Goal: Check status: Check status

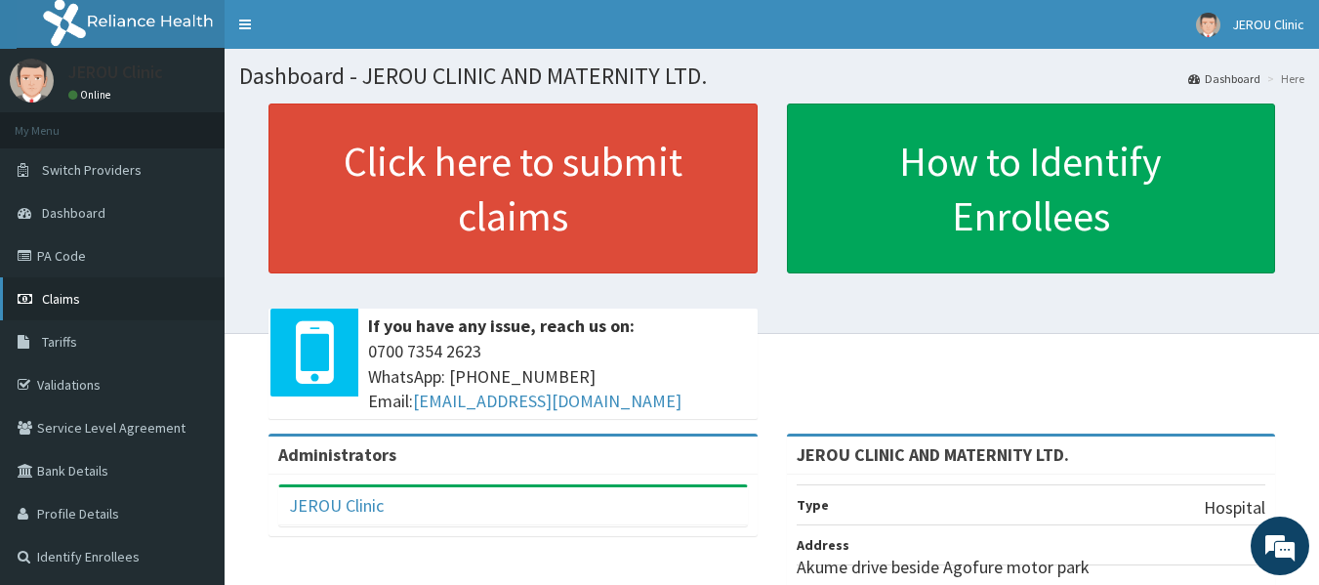
click at [66, 297] on span "Claims" at bounding box center [61, 299] width 38 height 18
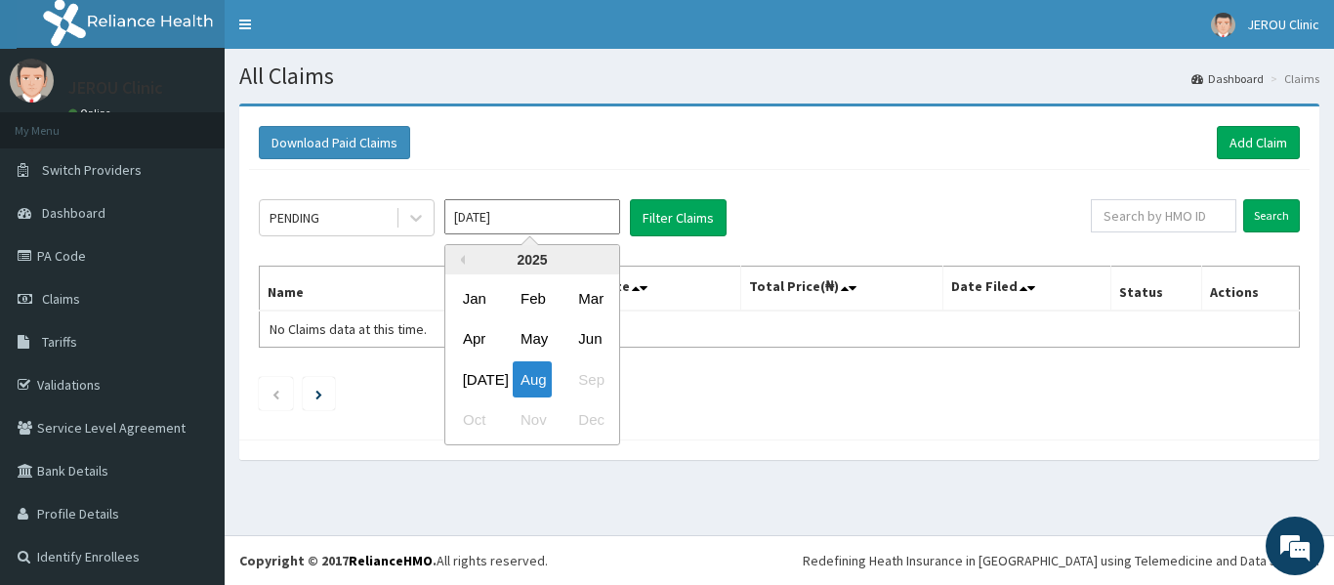
click at [473, 219] on input "Aug 2025" at bounding box center [532, 216] width 176 height 35
click at [471, 380] on div "Jul" at bounding box center [474, 379] width 39 height 36
type input "Jul 2025"
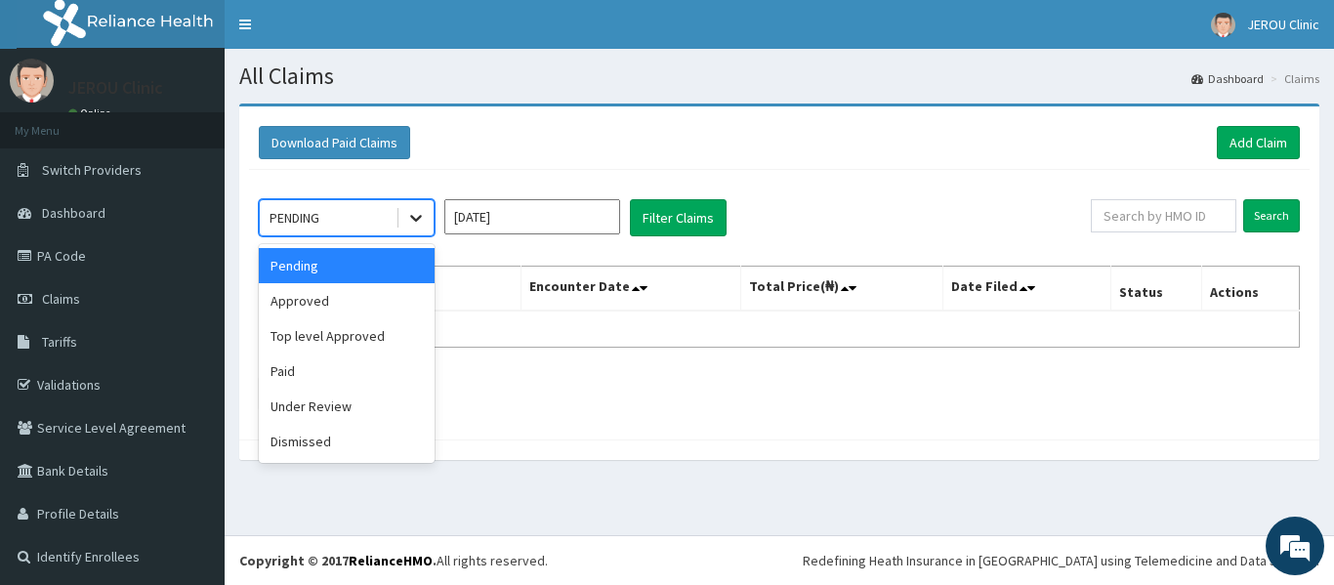
click at [416, 219] on icon at bounding box center [416, 218] width 20 height 20
click at [381, 350] on div "Top level Approved" at bounding box center [347, 335] width 176 height 35
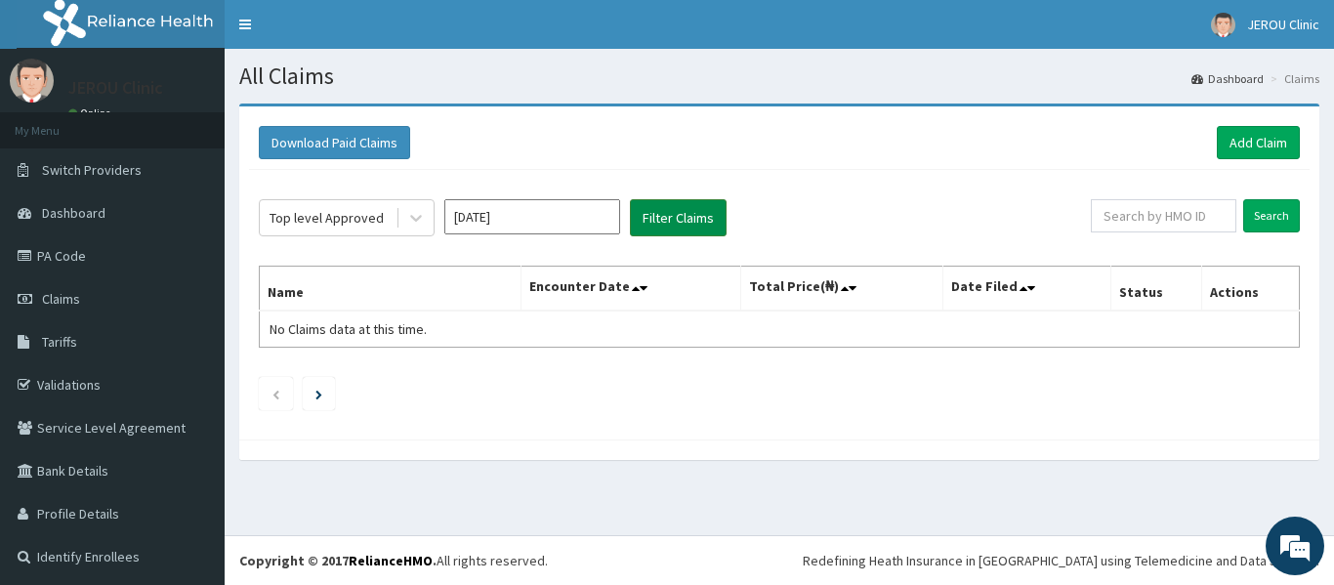
click at [657, 218] on button "Filter Claims" at bounding box center [678, 217] width 97 height 37
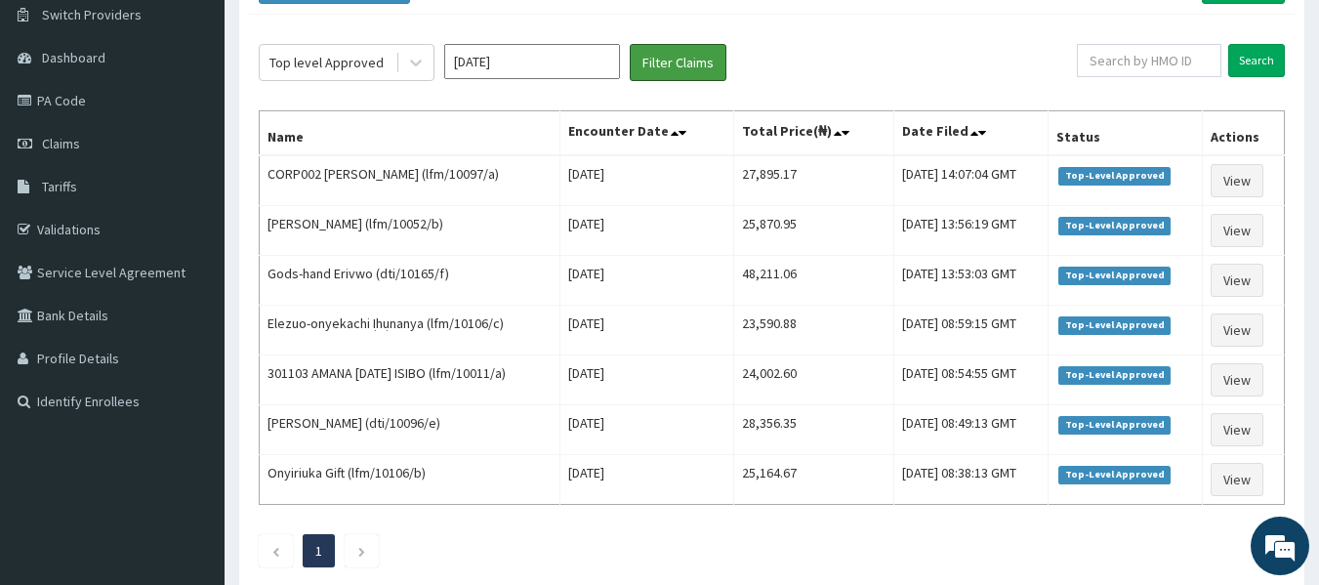
scroll to position [154, 0]
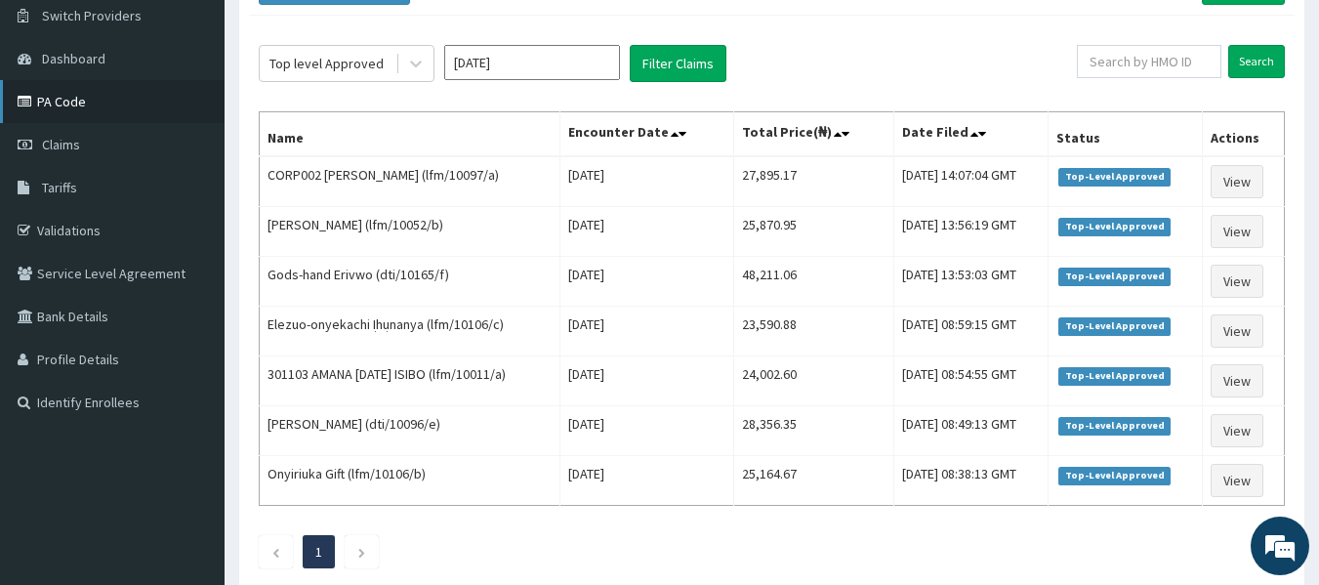
click at [72, 99] on link "PA Code" at bounding box center [112, 101] width 225 height 43
